Goal: Task Accomplishment & Management: Manage account settings

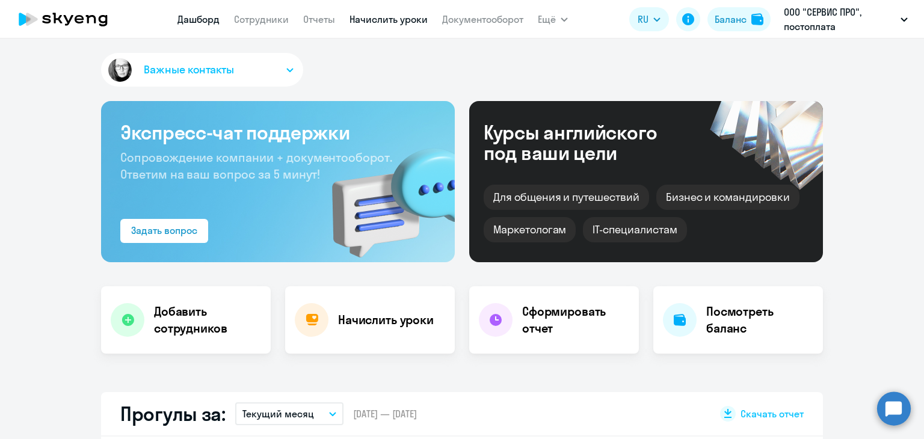
click at [388, 21] on link "Начислить уроки" at bounding box center [388, 19] width 78 height 12
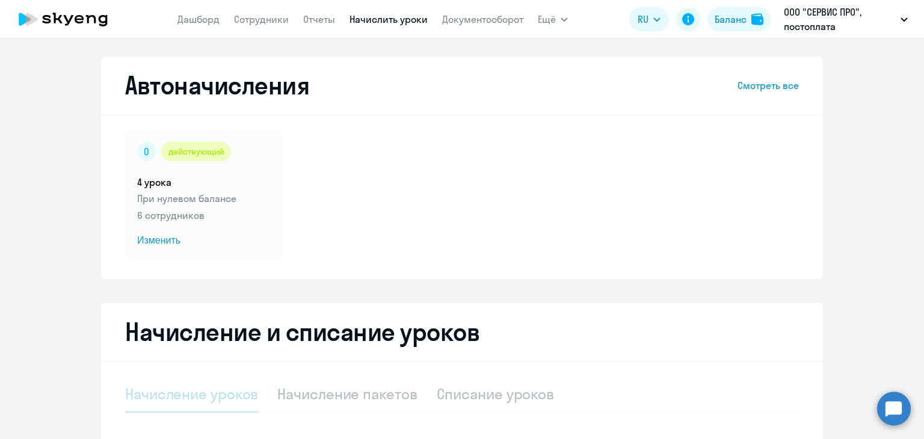
select select "10"
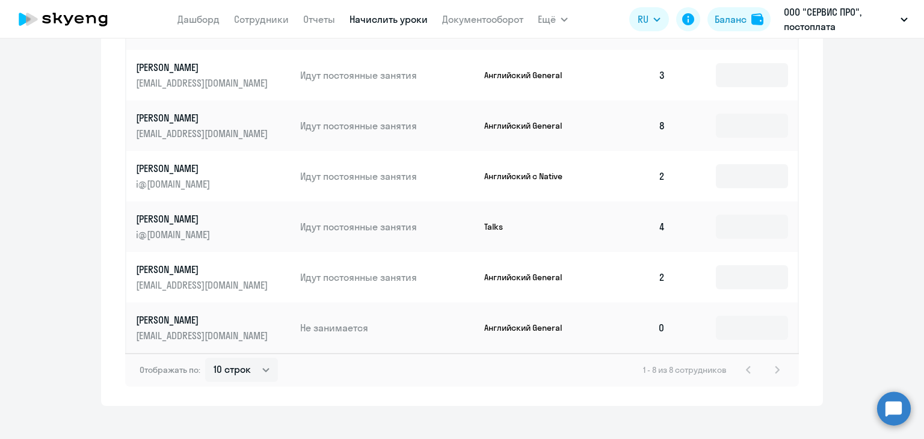
scroll to position [644, 0]
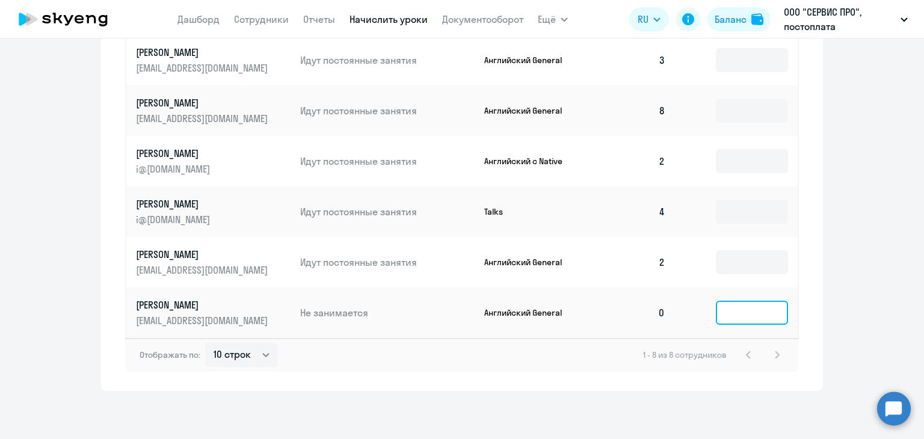
click at [761, 321] on input at bounding box center [752, 313] width 72 height 24
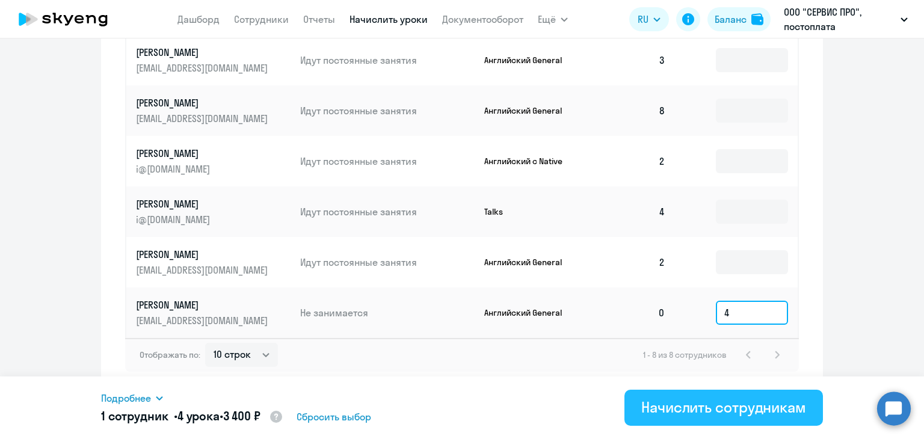
type input "4"
click at [691, 402] on div "Начислить сотрудникам" at bounding box center [723, 407] width 165 height 19
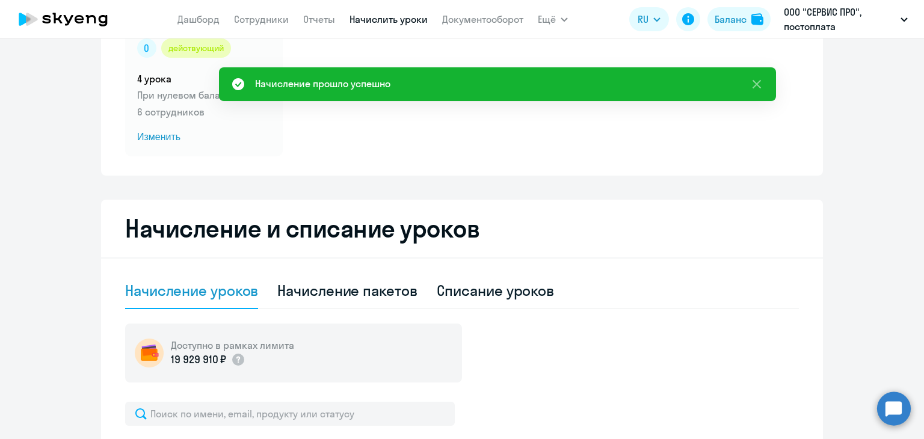
scroll to position [102, 0]
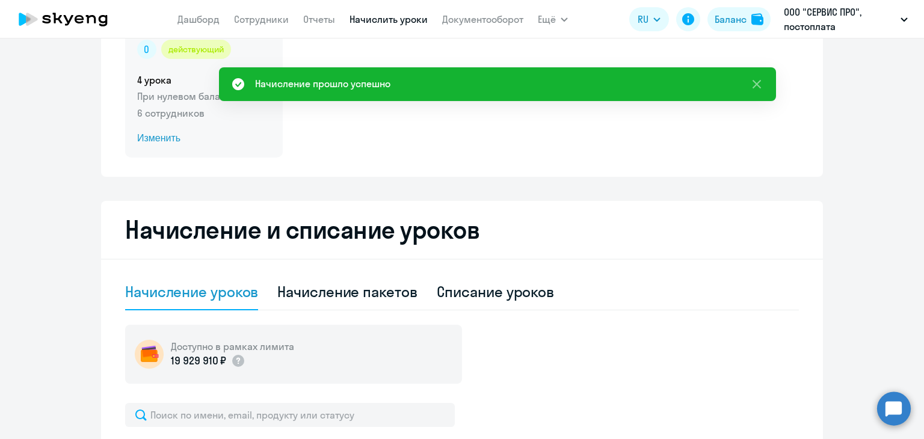
click at [163, 137] on span "Изменить" at bounding box center [204, 138] width 134 height 14
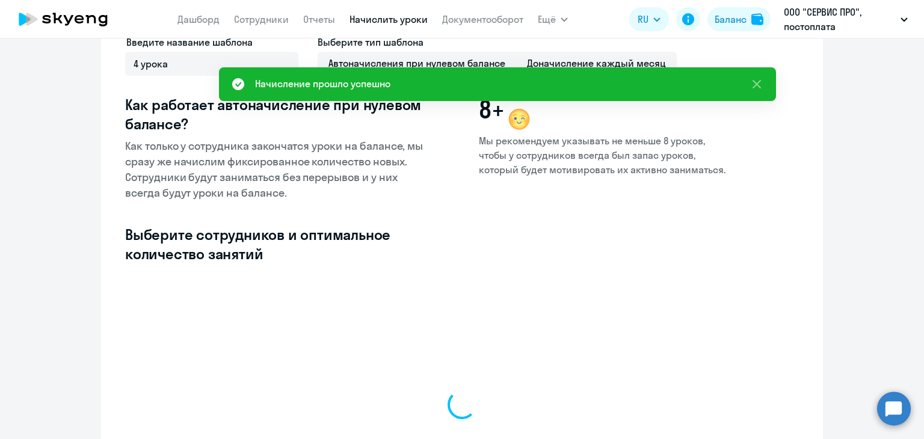
select select "10"
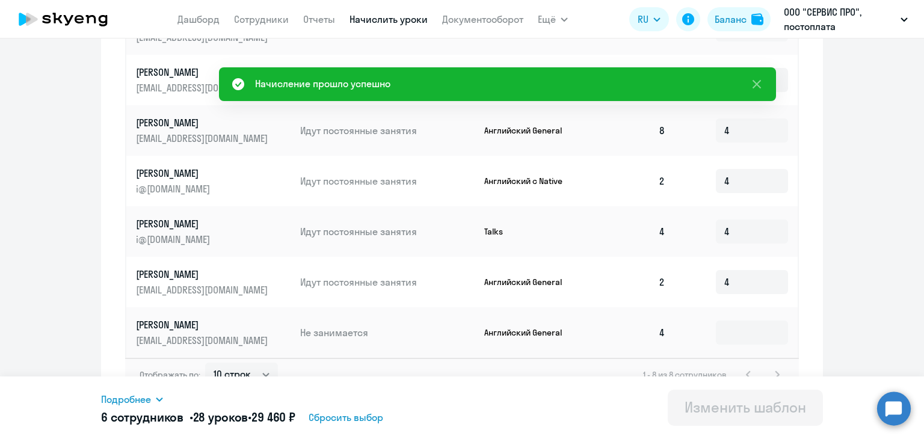
scroll to position [518, 0]
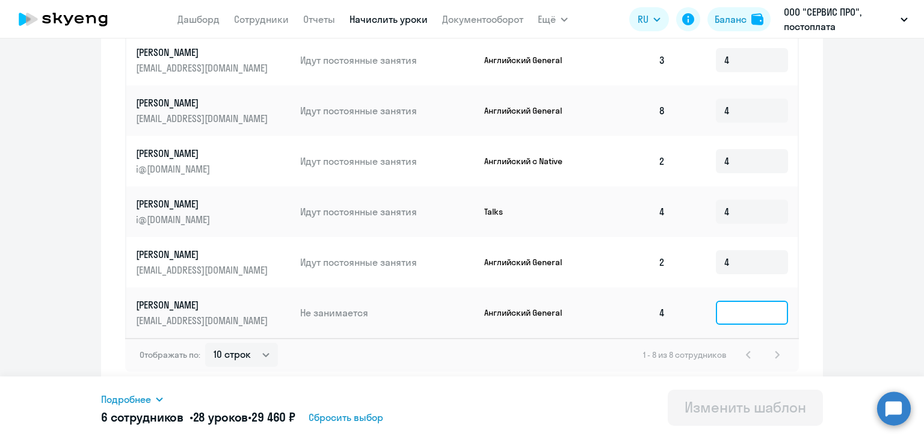
click at [716, 314] on input at bounding box center [752, 313] width 72 height 24
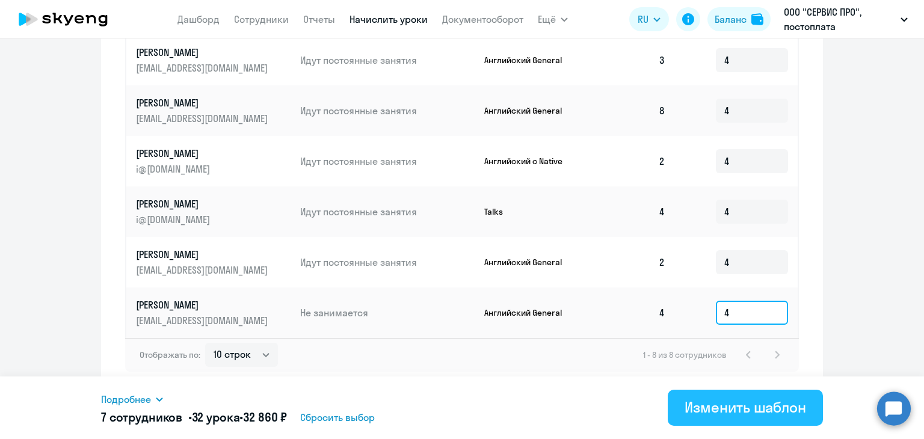
type input "4"
click at [701, 407] on div "Изменить шаблон" at bounding box center [746, 407] width 122 height 19
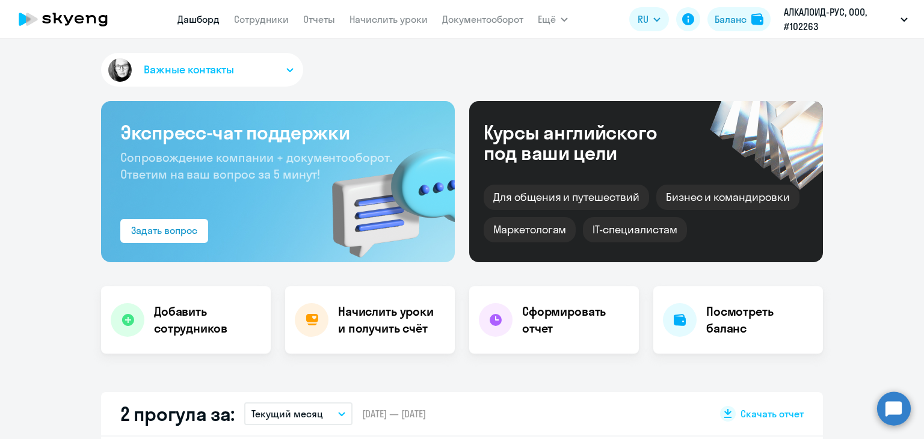
select select "30"
